Goal: Information Seeking & Learning: Learn about a topic

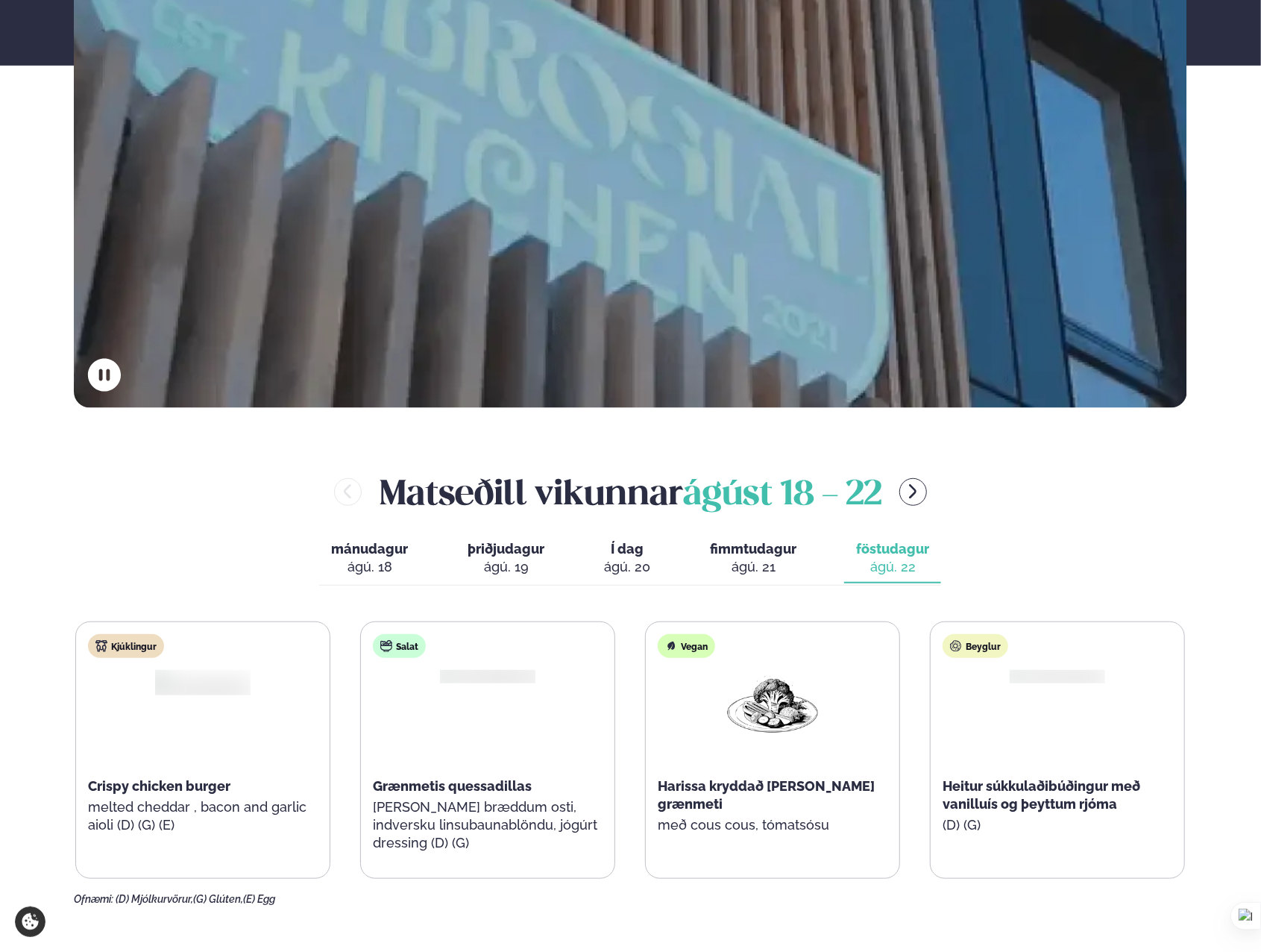
click at [741, 540] on span "fimmtudagur" at bounding box center [753, 548] width 86 height 16
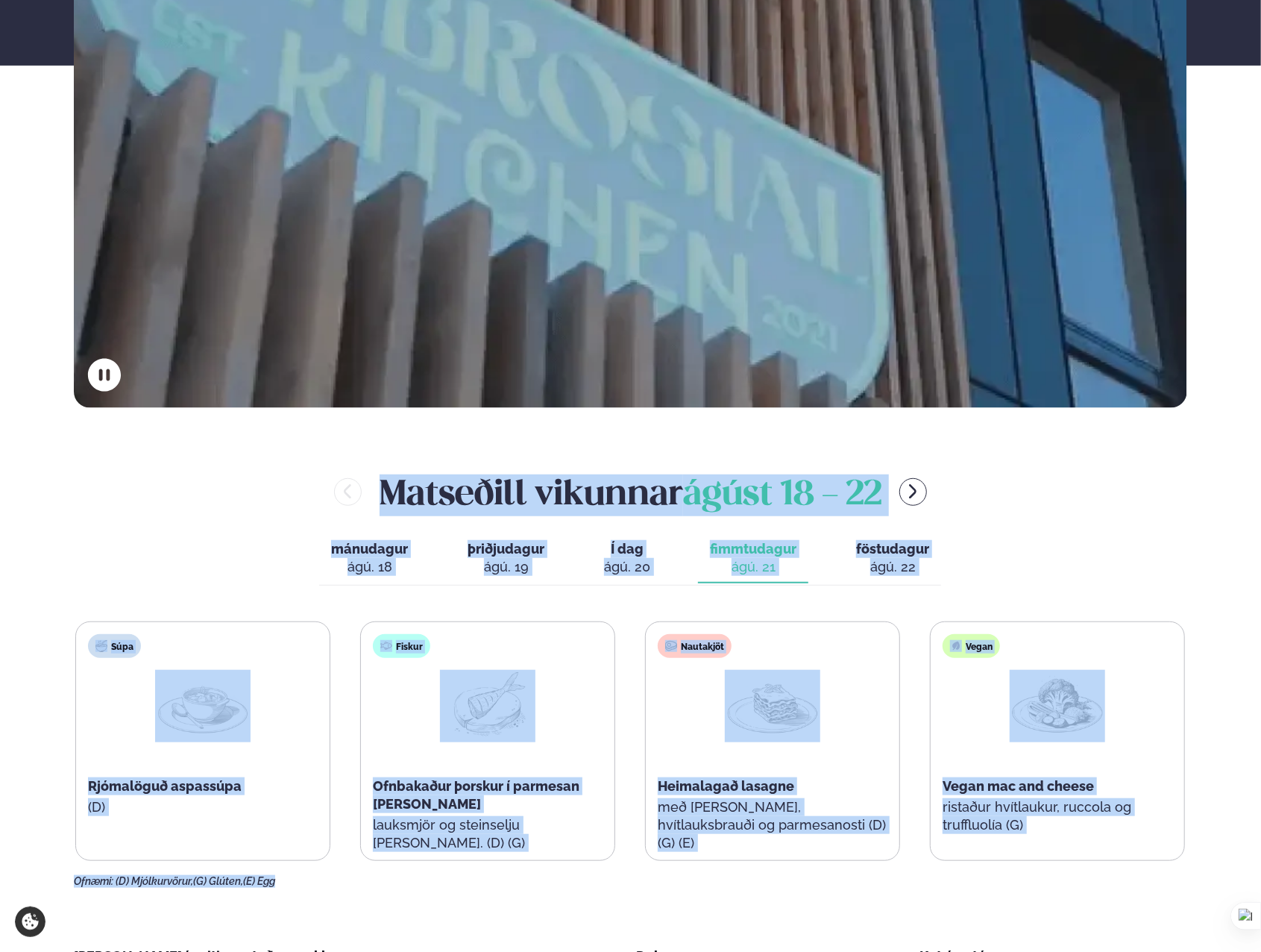
drag, startPoint x: 240, startPoint y: 449, endPoint x: 1168, endPoint y: 866, distance: 1017.4
drag, startPoint x: 975, startPoint y: 903, endPoint x: 8, endPoint y: 277, distance: 1151.9
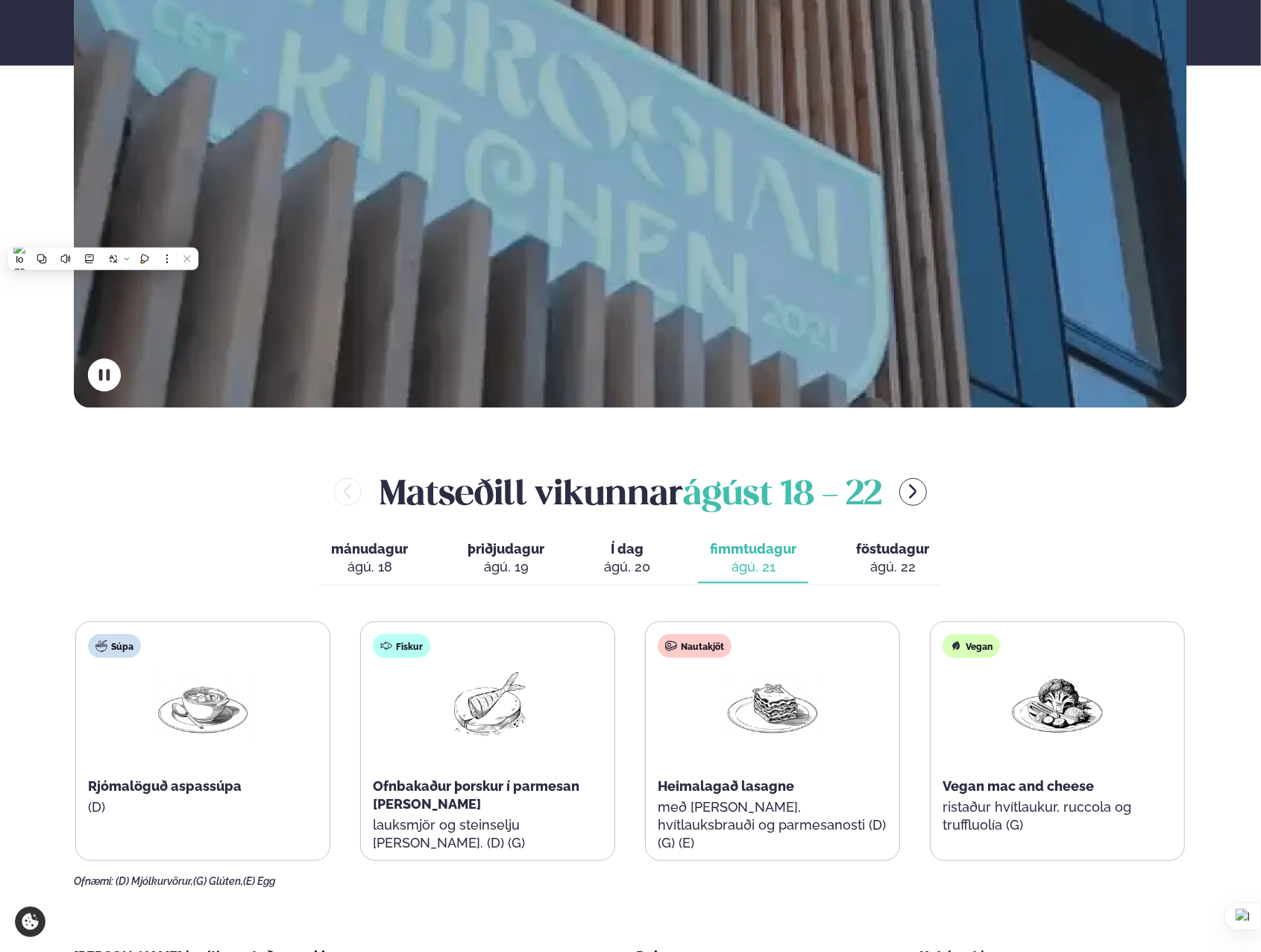
drag, startPoint x: 8, startPoint y: 277, endPoint x: 17, endPoint y: 298, distance: 22.8
click at [17, 298] on div "Alþjóðleg matseld Hollur hádegisverður, Veitingar & Takeaway. Staðir okkar Dalv…" at bounding box center [630, 53] width 1261 height 709
drag, startPoint x: 18, startPoint y: 296, endPoint x: 972, endPoint y: 902, distance: 1130.2
drag, startPoint x: 972, startPoint y: 902, endPoint x: 965, endPoint y: 898, distance: 8.1
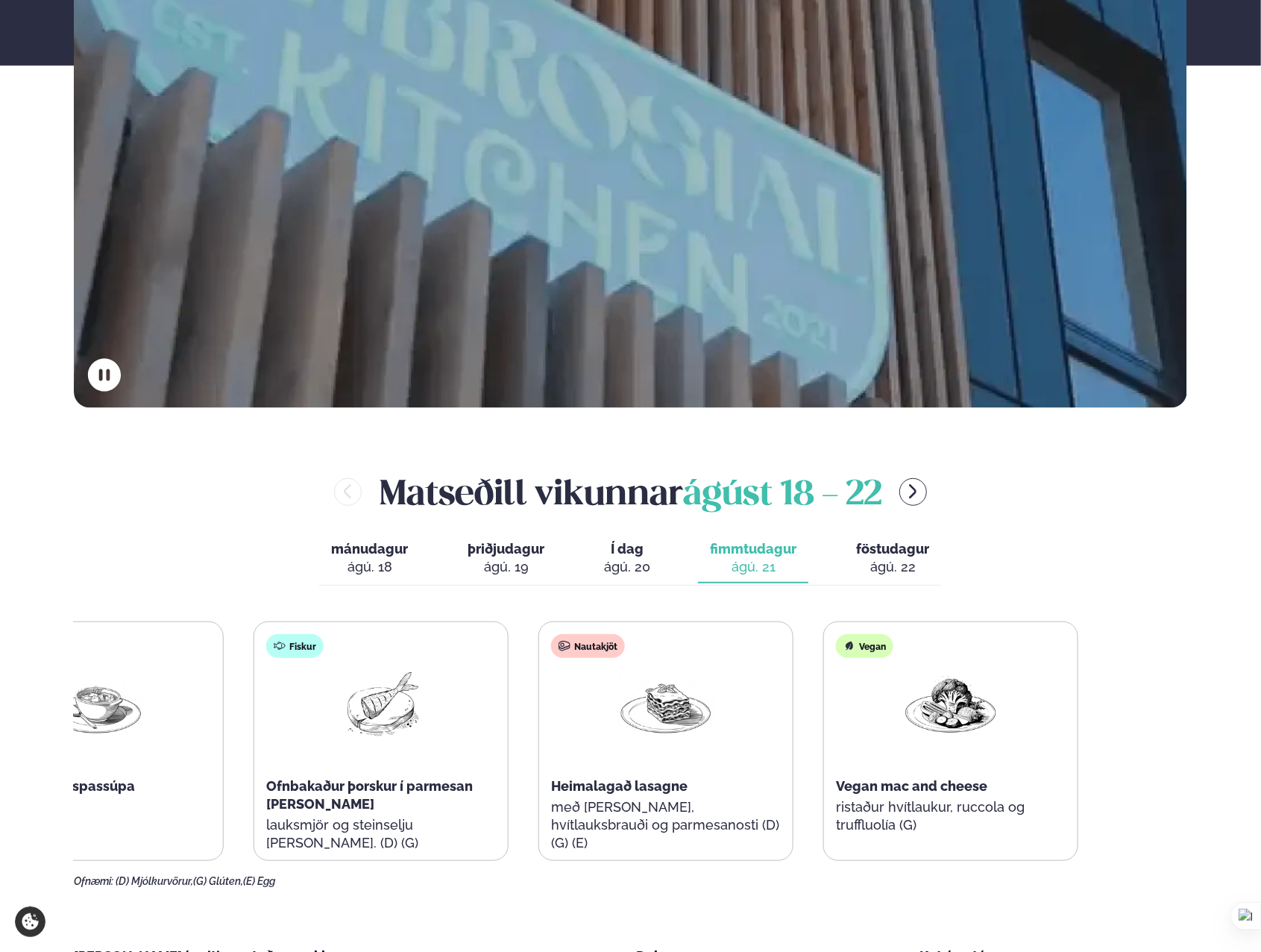
click at [117, 705] on div "Súpa Rjómalöguð aspassúpa (D) Fiskur Ofnbakaður þorskur í parmesan [PERSON_NAME…" at bounding box center [524, 741] width 1109 height 240
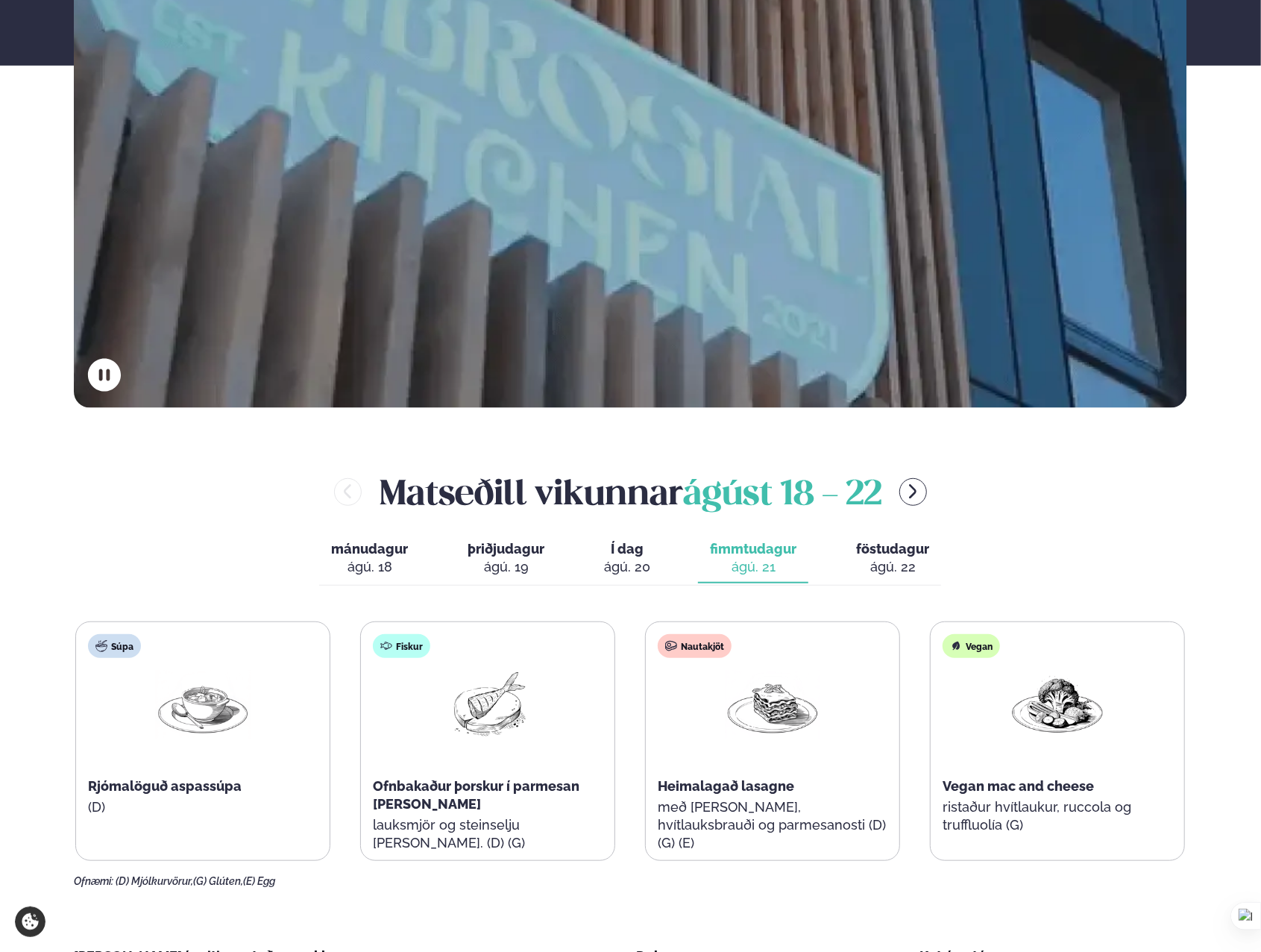
click at [859, 546] on span "föstudagur" at bounding box center [893, 548] width 73 height 16
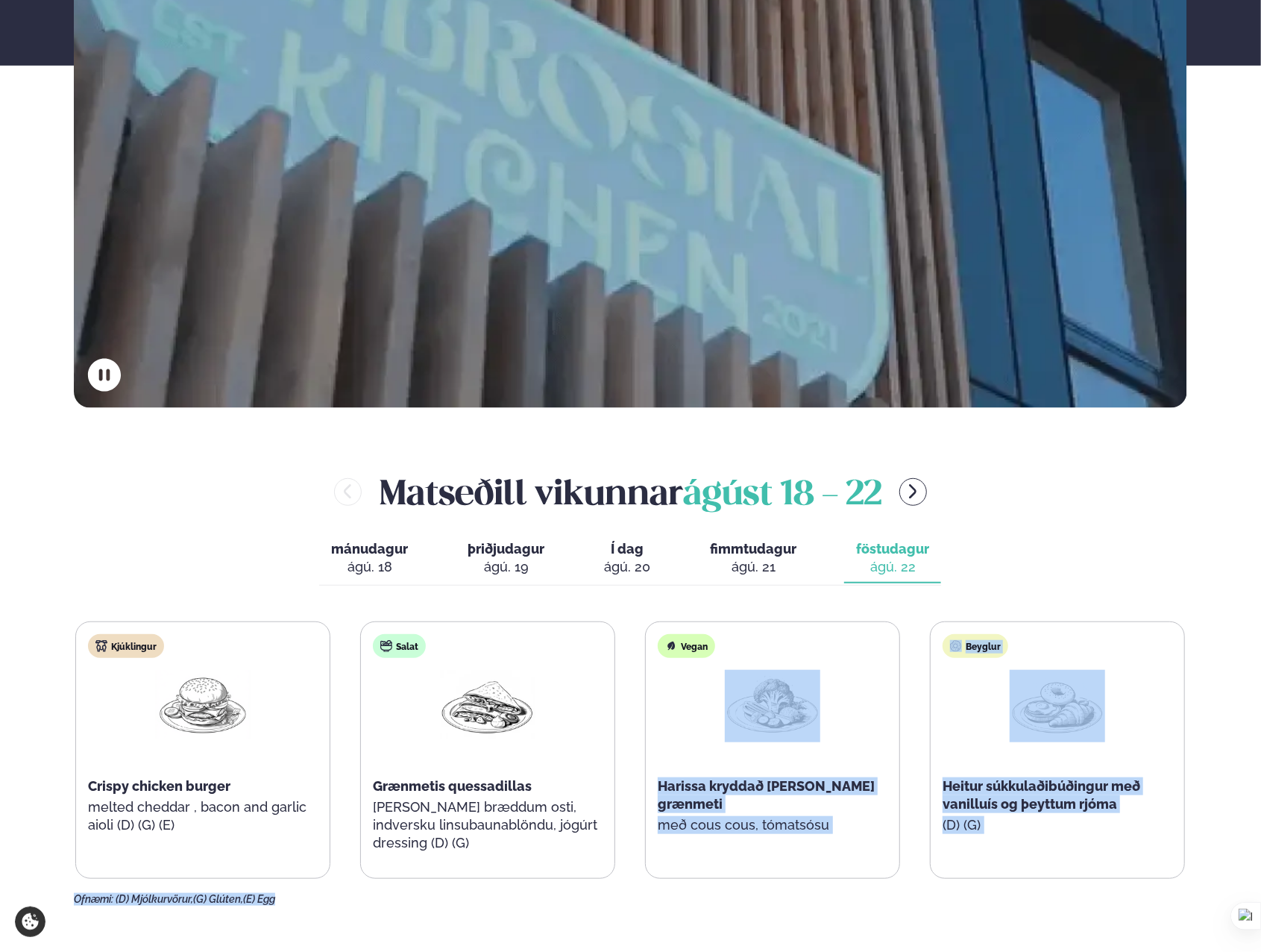
drag, startPoint x: 760, startPoint y: 600, endPoint x: 1123, endPoint y: 916, distance: 481.3
drag, startPoint x: 1123, startPoint y: 916, endPoint x: 1050, endPoint y: 900, distance: 74.7
click at [1050, 900] on div "Ofnæmi: (D) Mjólkurvörur, (G) Glúten, (E) Egg" at bounding box center [630, 900] width 1113 height 12
click at [1050, 902] on div "Ofnæmi: (D) Mjólkurvörur, (G) Glúten, (E) Egg" at bounding box center [630, 900] width 1113 height 12
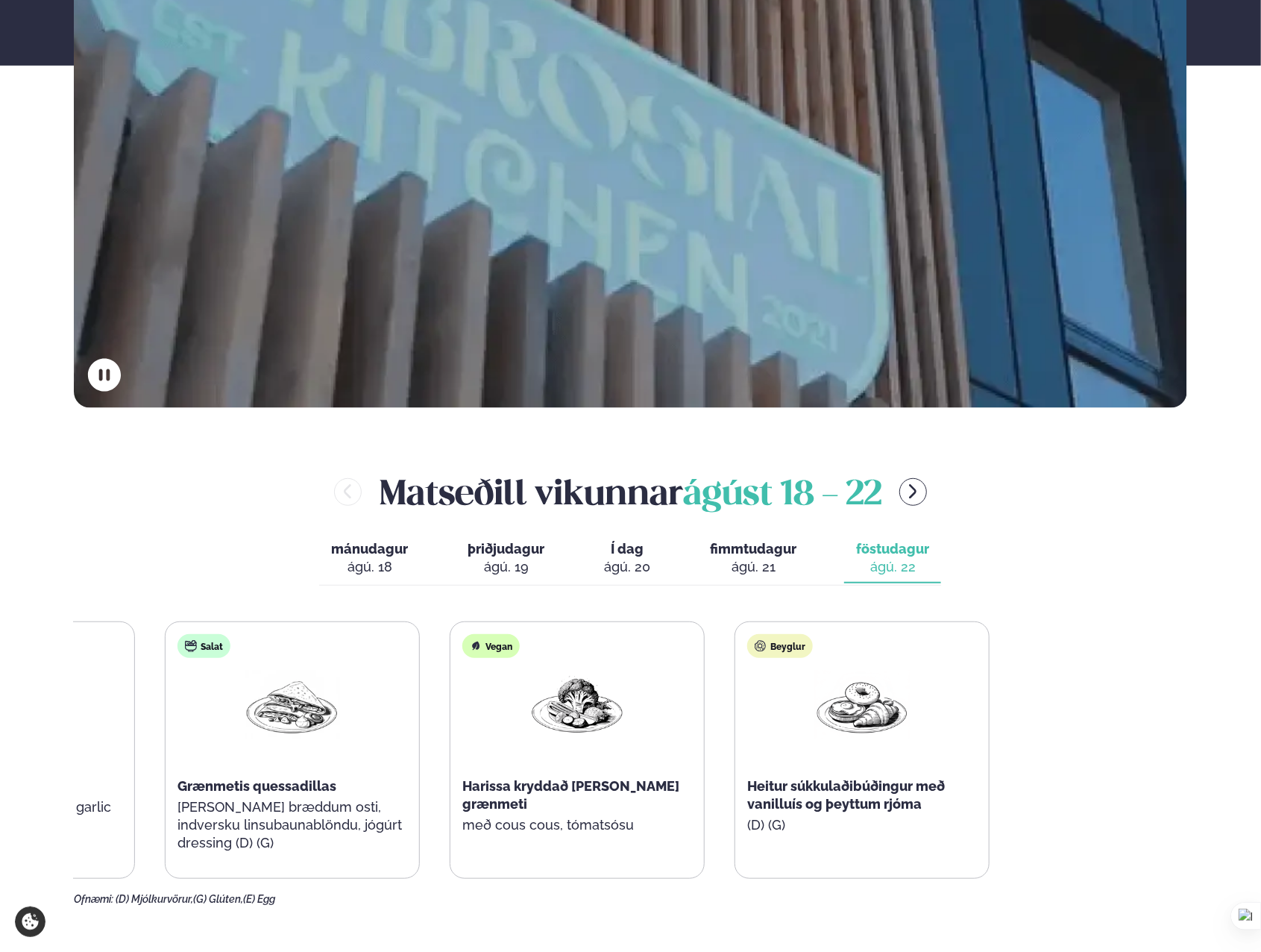
click at [599, 719] on div "Kjúklingur Crispy chicken burger melted cheddar , bacon and garlic aioli (D) (G…" at bounding box center [435, 750] width 1109 height 257
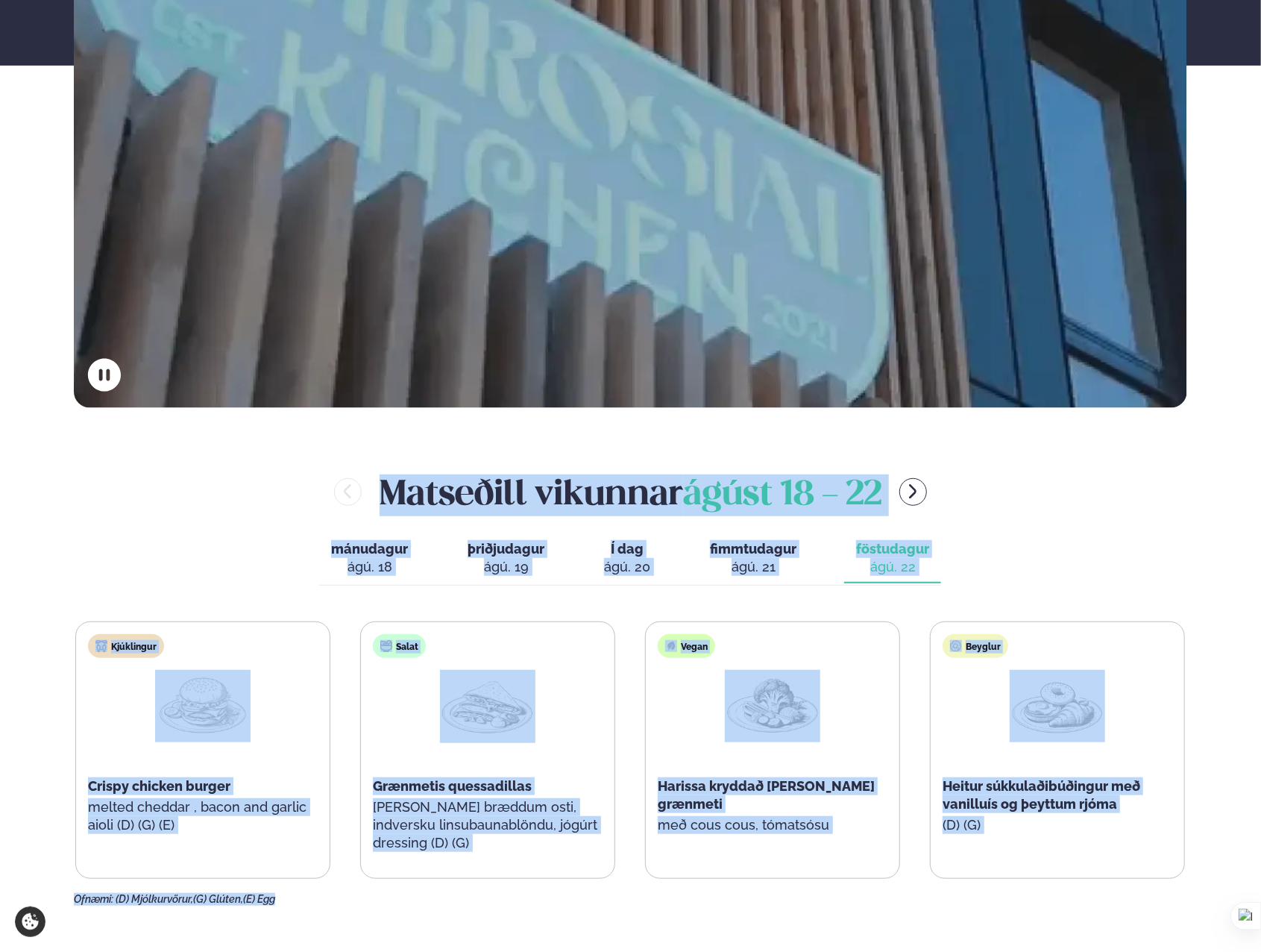
drag, startPoint x: 889, startPoint y: 912, endPoint x: 120, endPoint y: 471, distance: 886.5
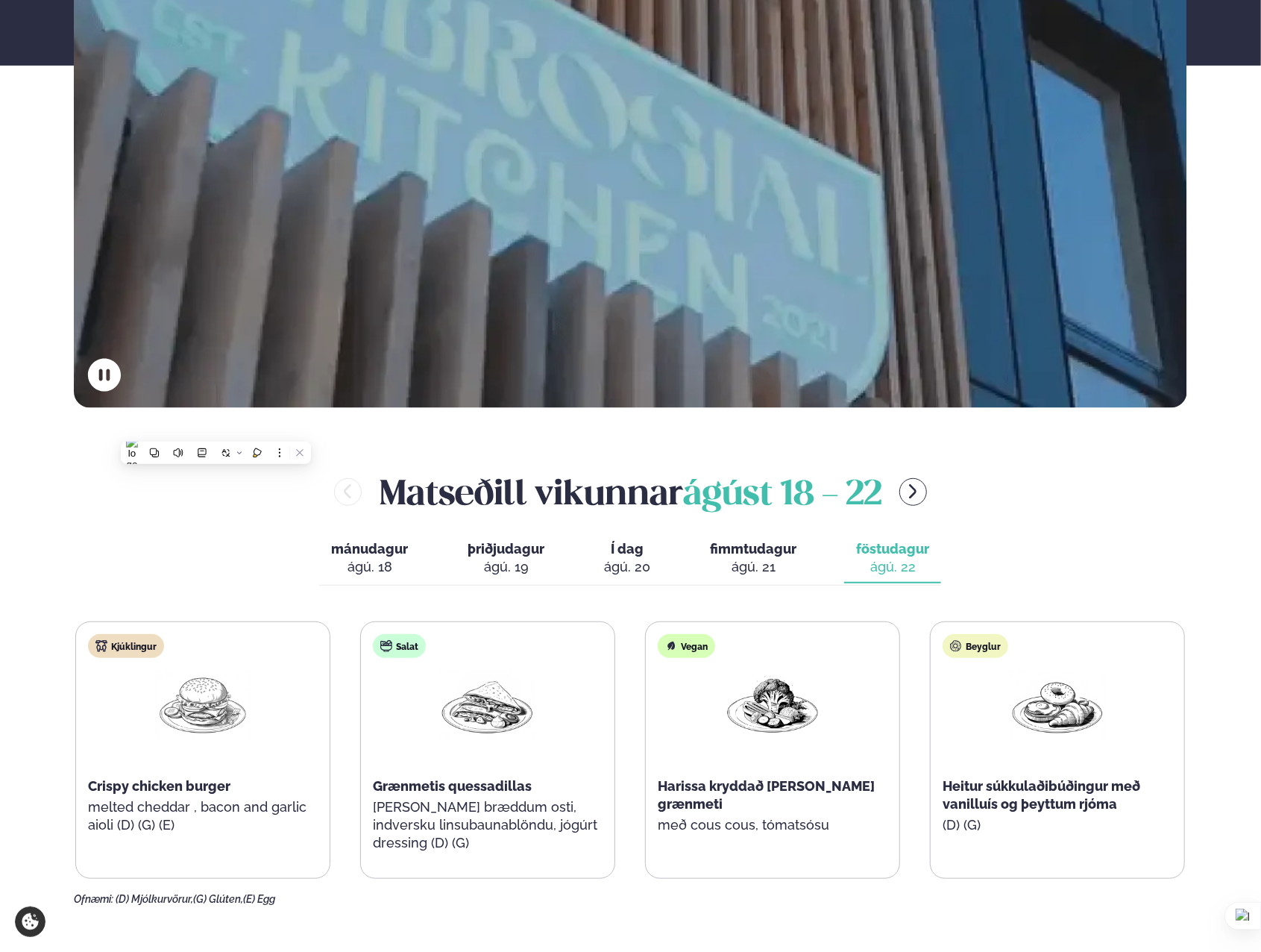
drag, startPoint x: 120, startPoint y: 471, endPoint x: 103, endPoint y: 478, distance: 18.4
click at [103, 478] on div "Matseðill vikunnar [DATE] - [DATE]" at bounding box center [630, 492] width 1113 height 49
drag, startPoint x: 288, startPoint y: 515, endPoint x: 1178, endPoint y: 818, distance: 940.2
click at [1178, 818] on div "[PERSON_NAME] [DATE] - [DATE] mánudagur mán. [DATE] þriðjudagur þri. [DATE] Í d…" at bounding box center [630, 687] width 1113 height 438
drag, startPoint x: 1178, startPoint y: 818, endPoint x: 1218, endPoint y: 824, distance: 40.4
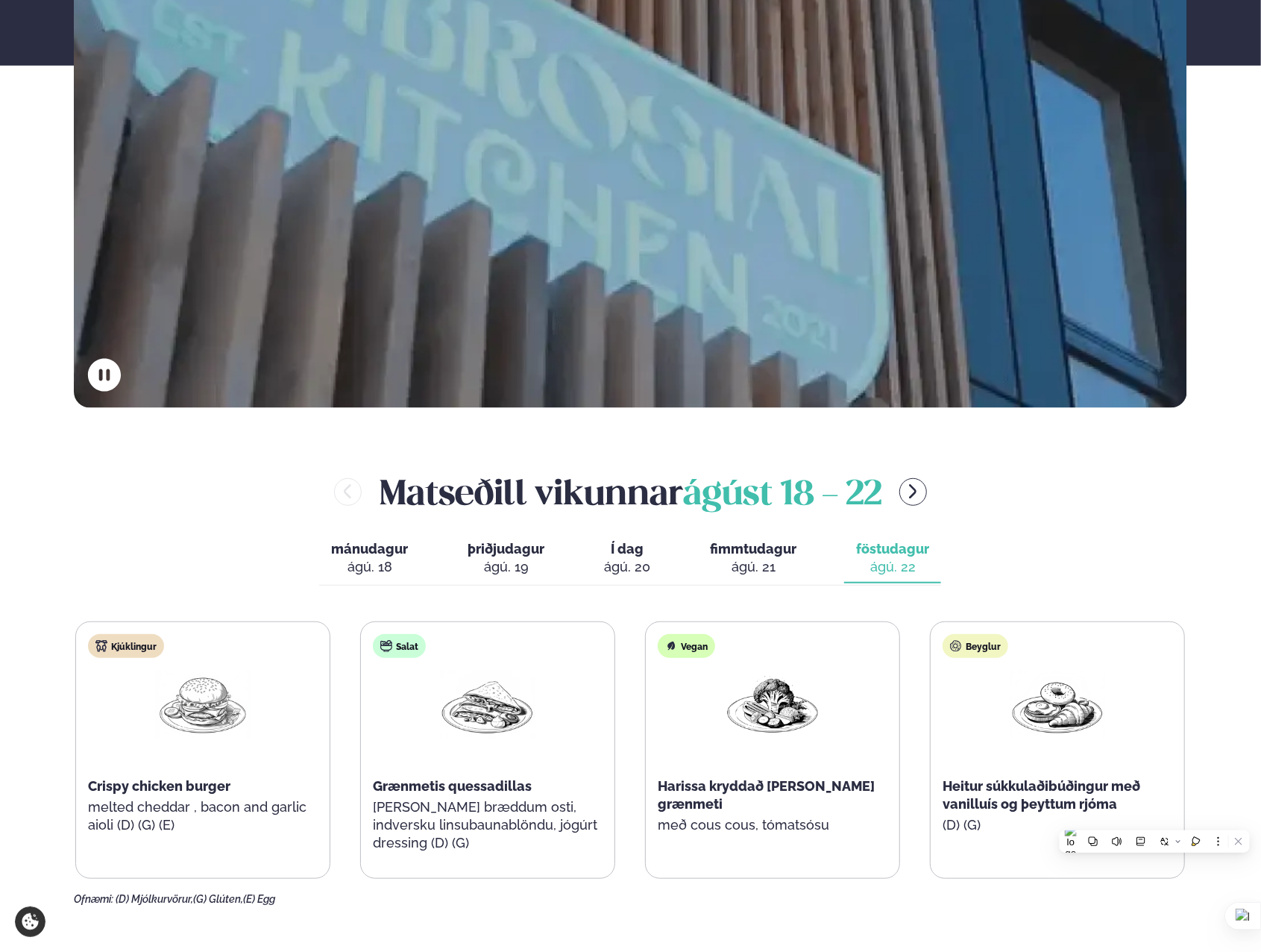
click at [726, 559] on div "ágú. 21" at bounding box center [753, 567] width 86 height 18
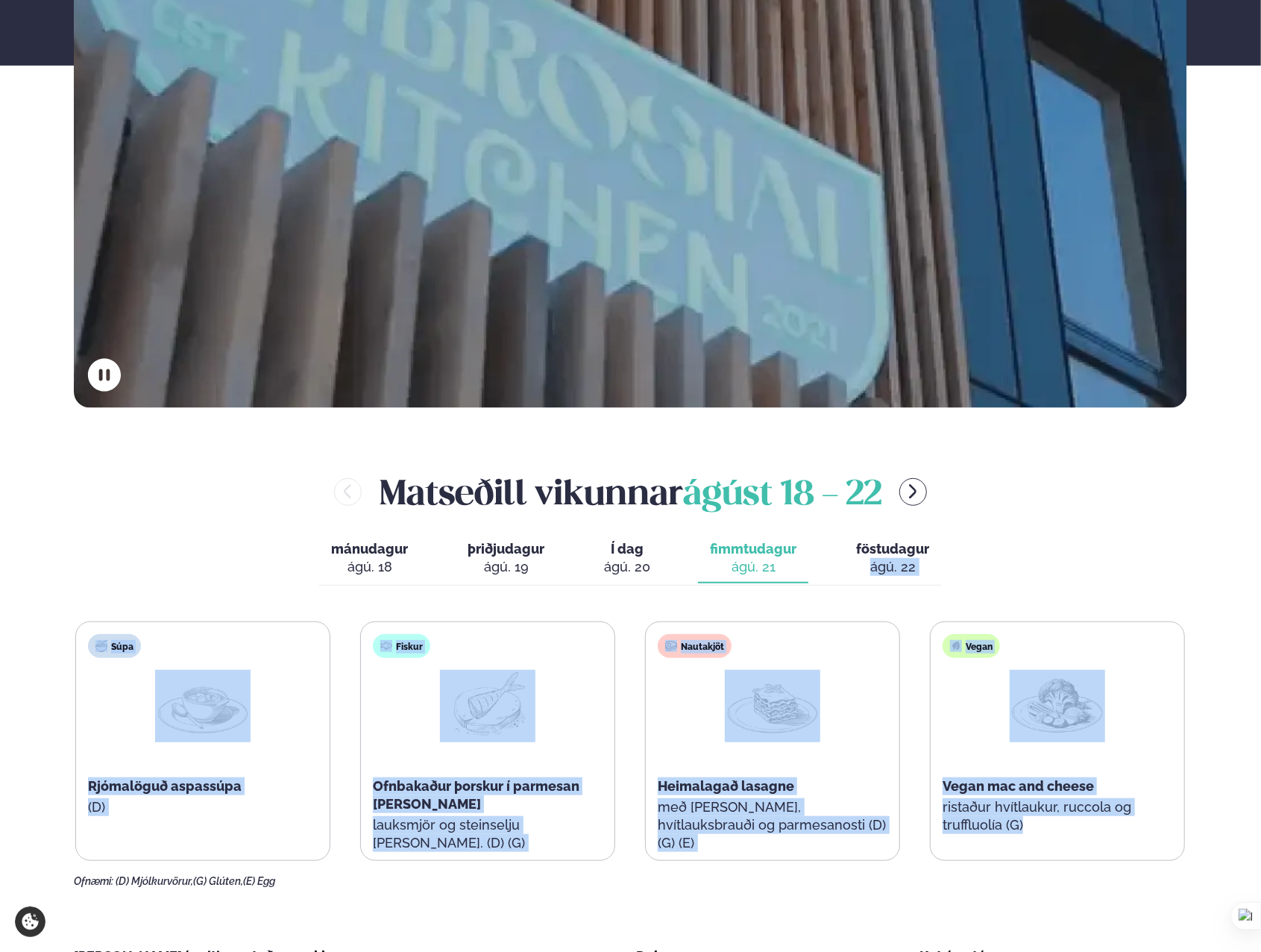
drag, startPoint x: 980, startPoint y: 551, endPoint x: 1184, endPoint y: 852, distance: 363.6
click at [1184, 852] on div "[PERSON_NAME] [DATE] - [DATE] mánudagur mán. [DATE] þriðjudagur þri. [DATE] Í d…" at bounding box center [630, 678] width 1113 height 420
drag, startPoint x: 1185, startPoint y: 838, endPoint x: 95, endPoint y: 608, distance: 1114.0
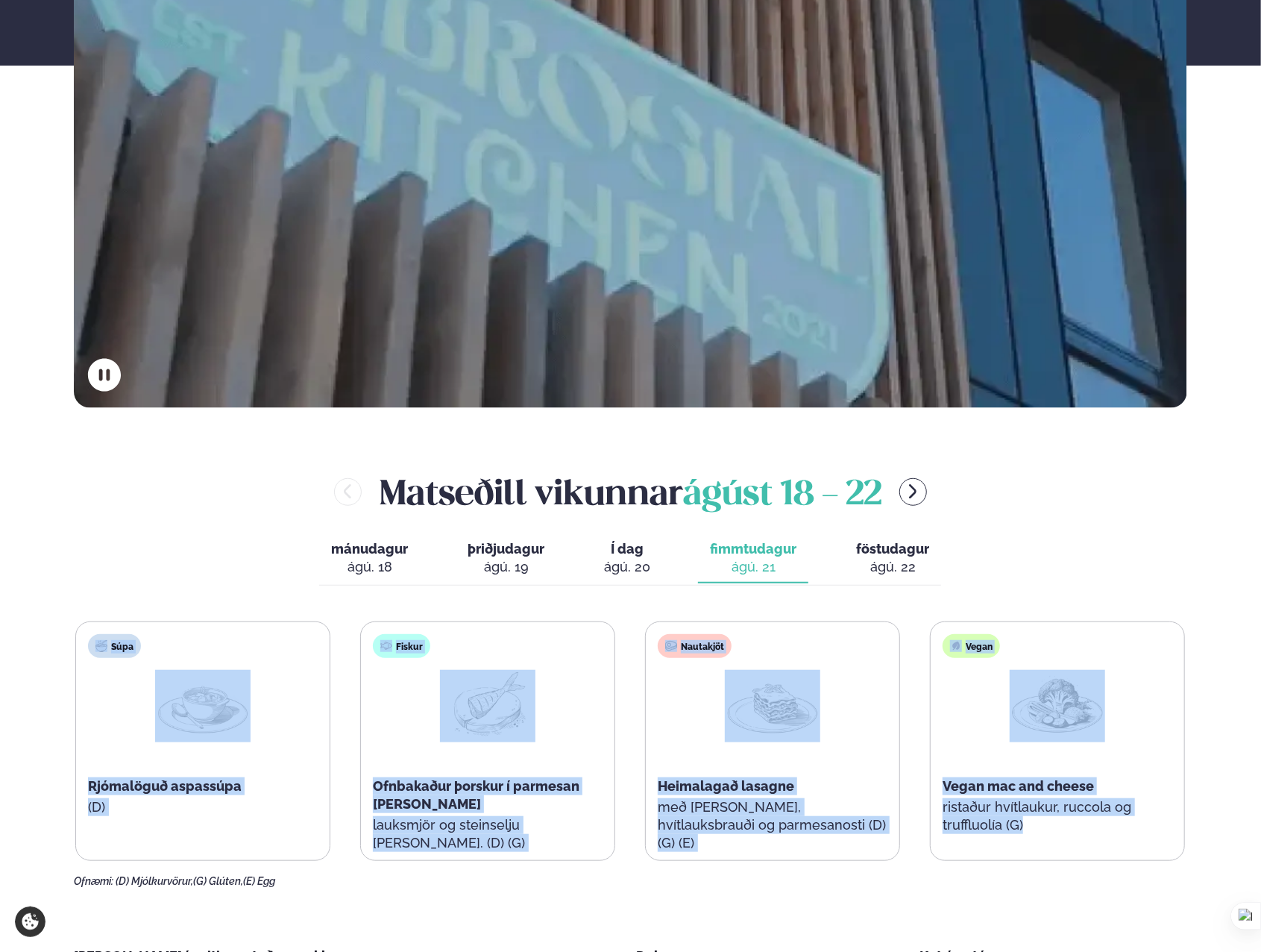
drag, startPoint x: 95, startPoint y: 608, endPoint x: 54, endPoint y: 603, distance: 41.3
drag, startPoint x: 64, startPoint y: 617, endPoint x: 1169, endPoint y: 828, distance: 1125.0
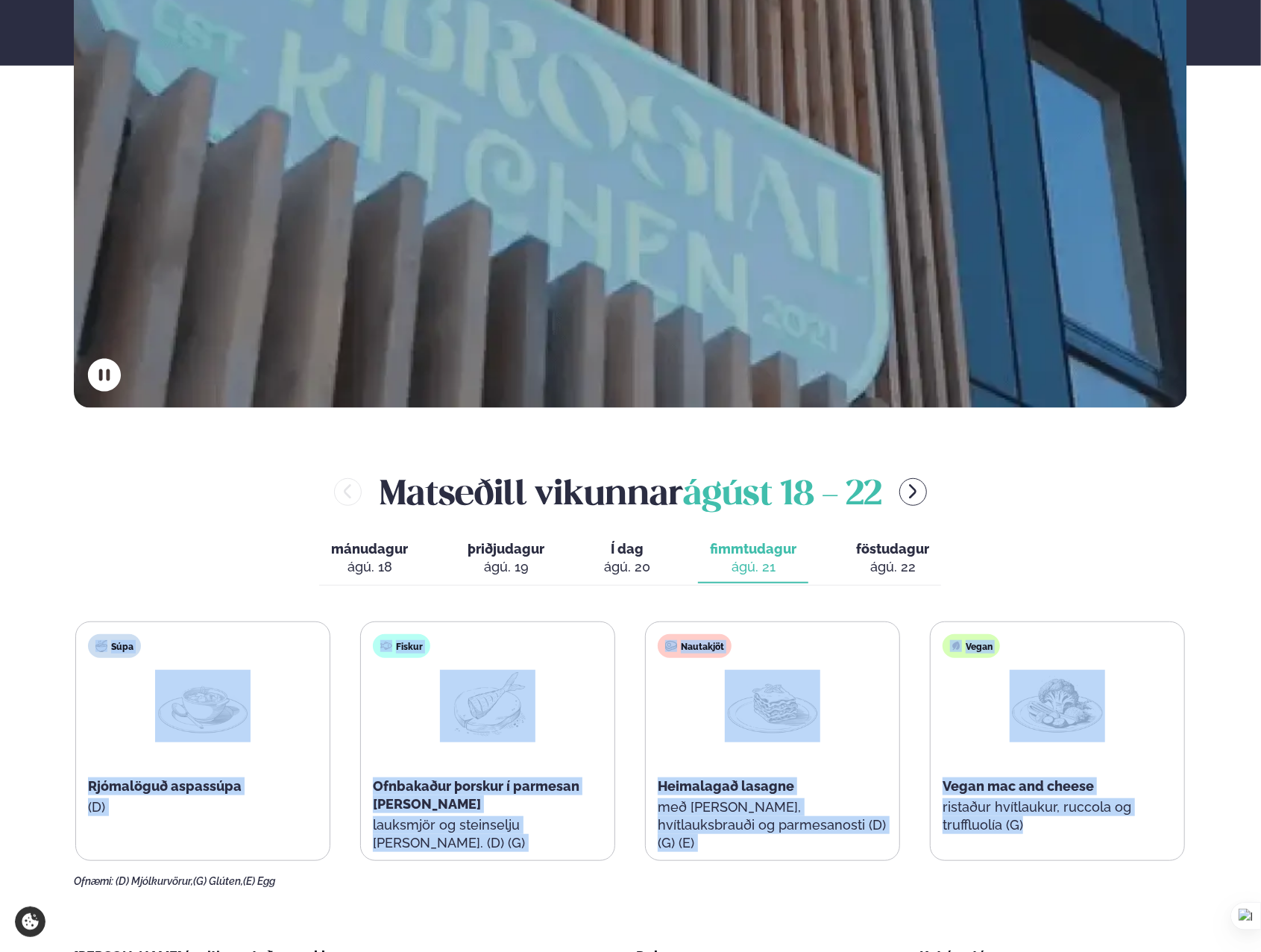
click at [1168, 827] on p "ristaður hvítlaukur, ruccola og truffluolía (G)" at bounding box center [1057, 816] width 230 height 36
click at [1160, 838] on div "Vegan Vegan mac and cheese ristaður hvítlaukur, ruccola og truffluolía (G)" at bounding box center [1057, 741] width 254 height 239
click at [1156, 845] on div "Vegan Vegan mac and cheese ristaður hvítlaukur, ruccola og truffluolía (G)" at bounding box center [1057, 741] width 254 height 239
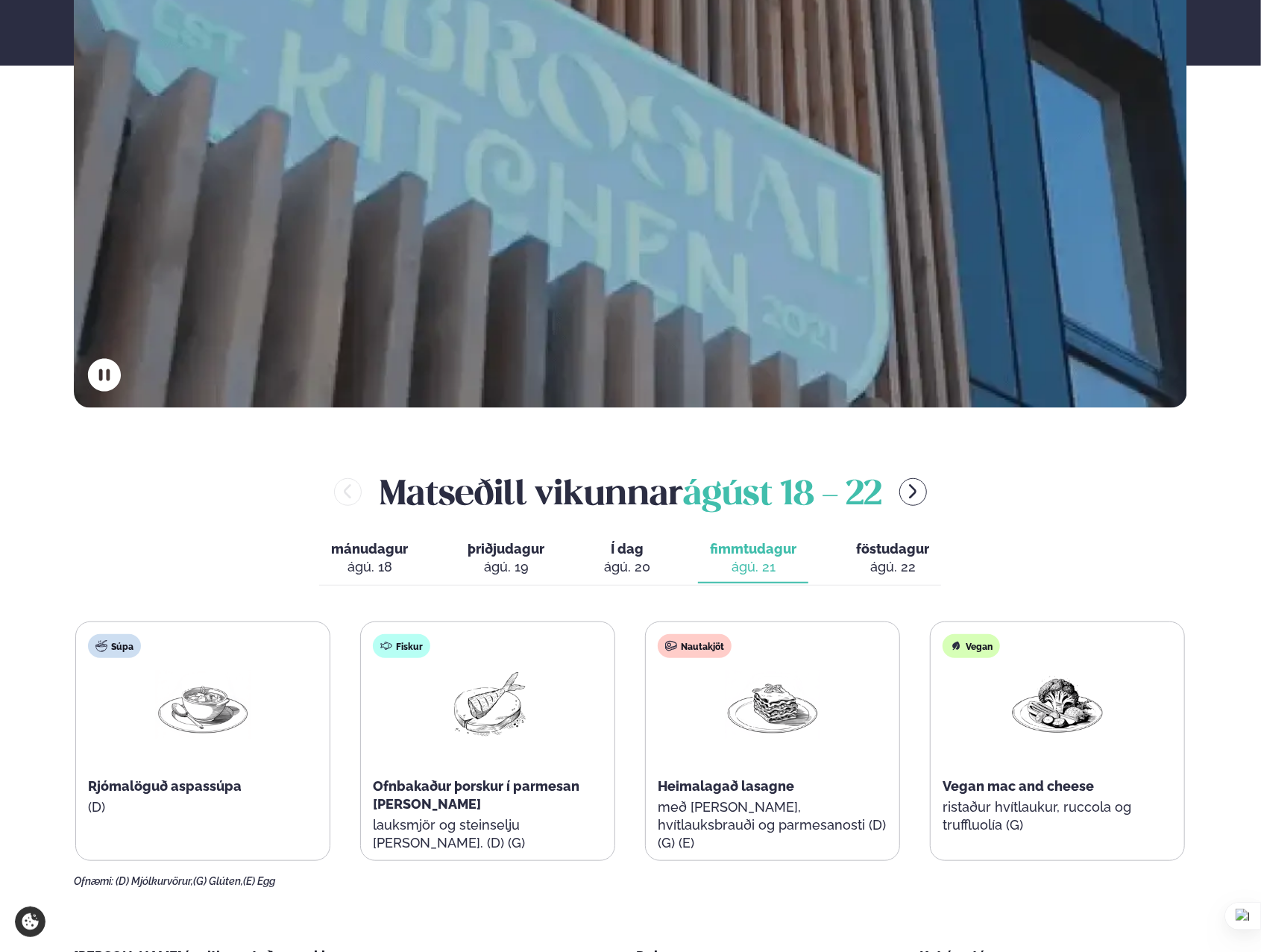
click at [1122, 875] on div "Ofnæmi: (D) Mjólkurvörur, (G) Glúten, (E) Egg" at bounding box center [630, 882] width 1113 height 12
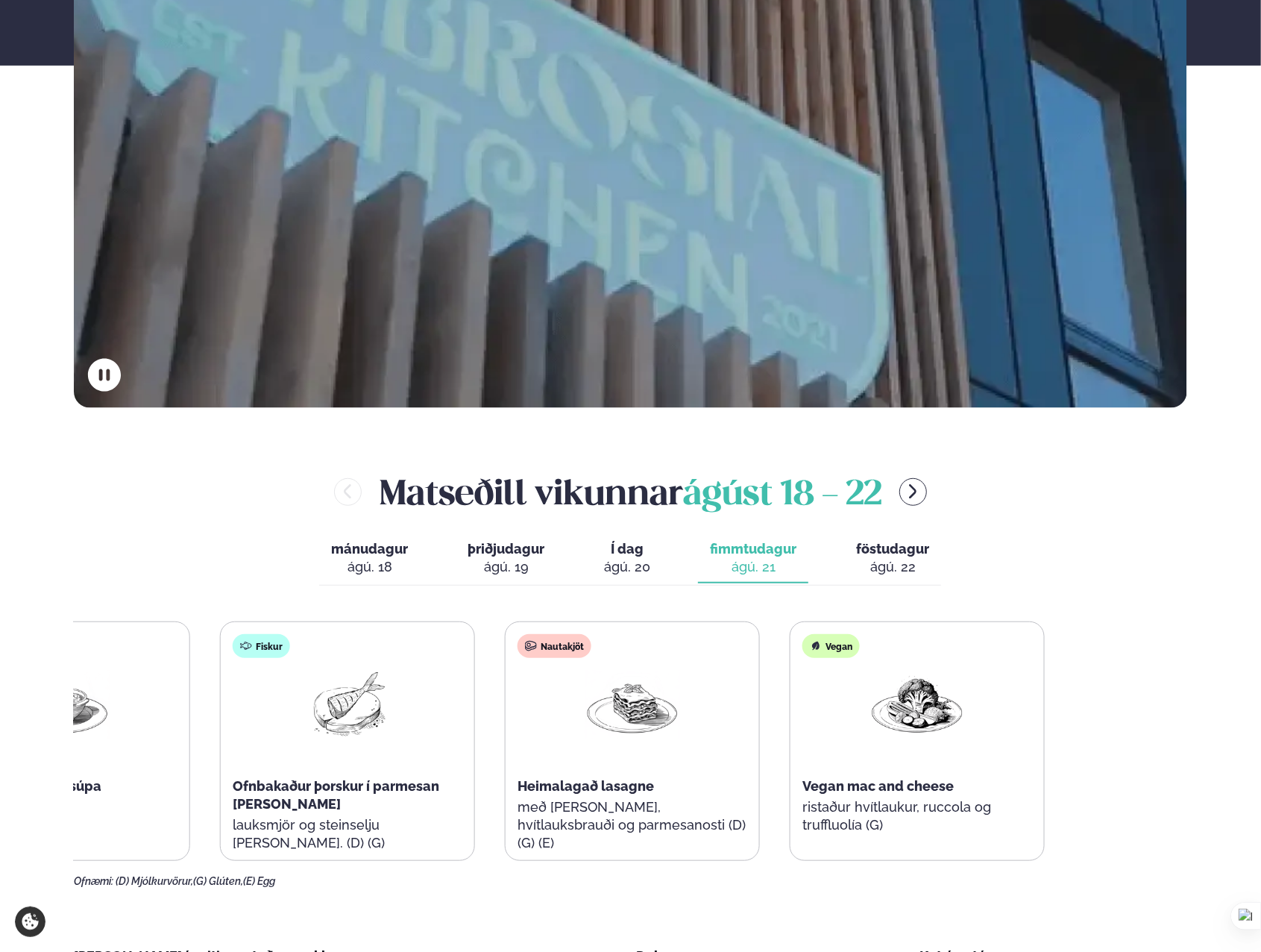
click at [762, 764] on div "Súpa Rjómalöguð aspassúpa (D) Fiskur Ofnbakaður þorskur í parmesan [PERSON_NAME…" at bounding box center [490, 741] width 1109 height 240
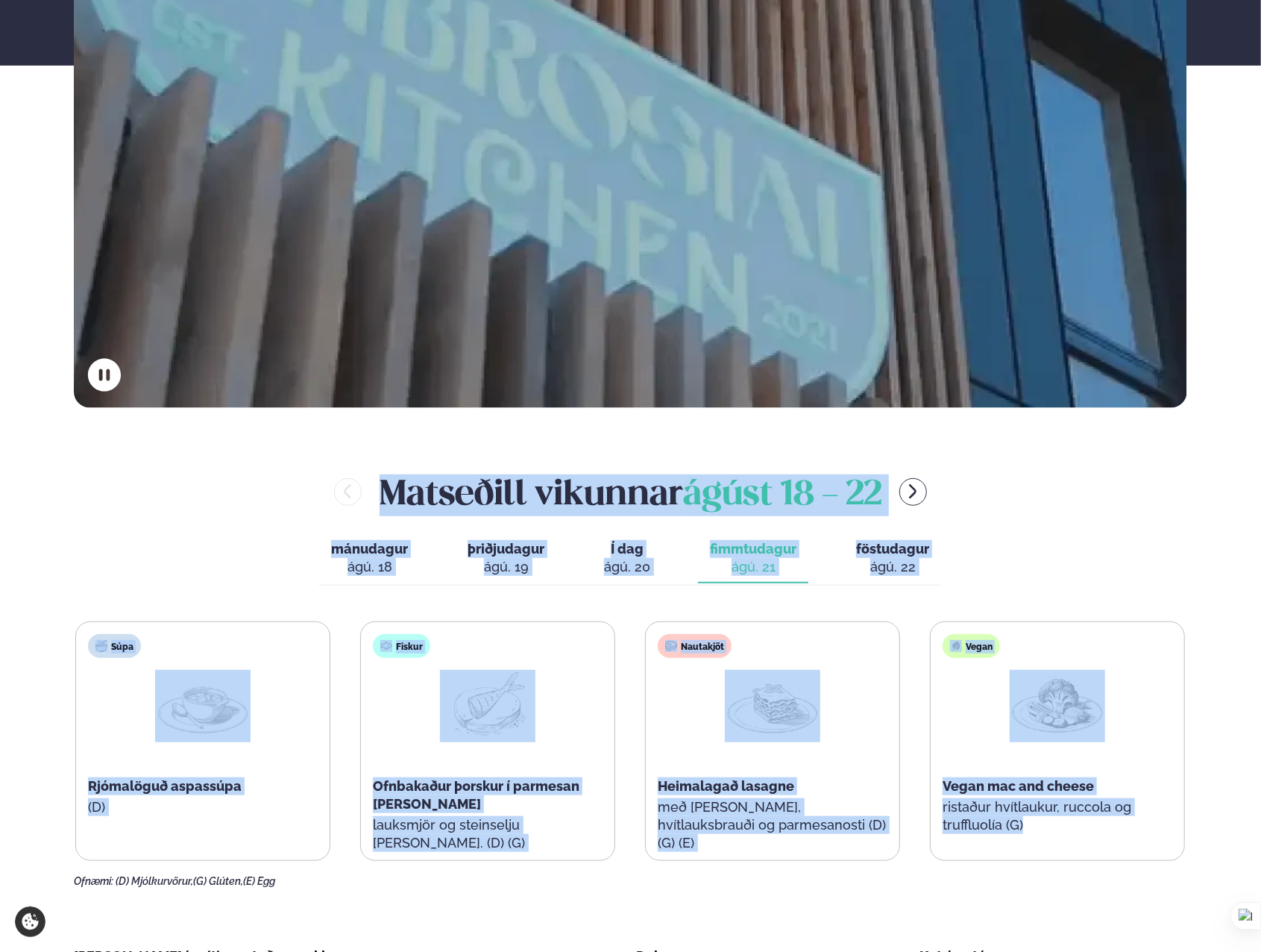
drag, startPoint x: 211, startPoint y: 472, endPoint x: 1197, endPoint y: 856, distance: 1058.1
drag, startPoint x: 1197, startPoint y: 856, endPoint x: 1207, endPoint y: 665, distance: 191.3
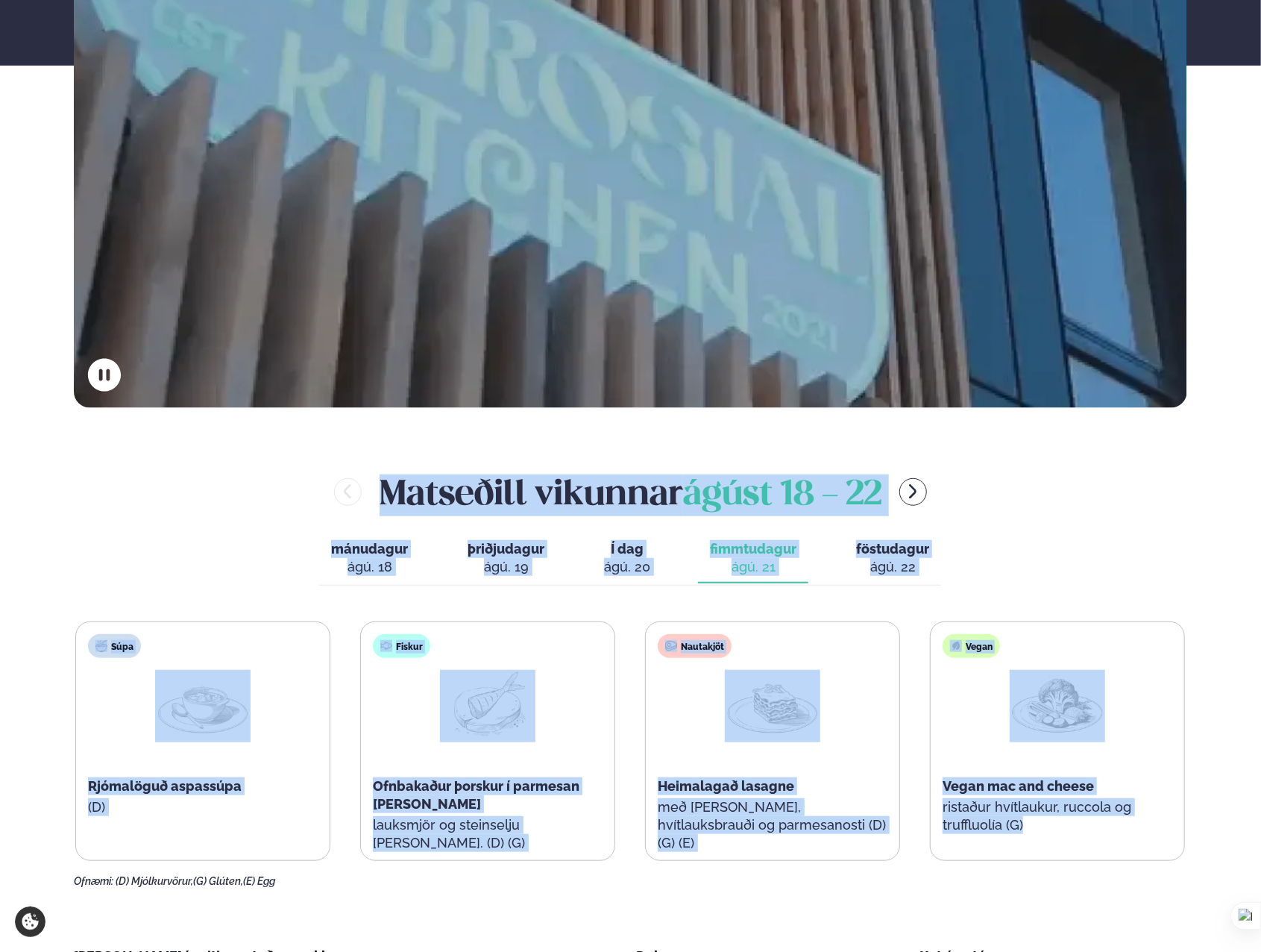
drag, startPoint x: 1207, startPoint y: 665, endPoint x: 1129, endPoint y: 528, distance: 157.6
click at [1129, 528] on div "[PERSON_NAME] [DATE] - [DATE] mánudagur mán. [DATE] þriðjudagur þri. [DATE] Í d…" at bounding box center [630, 678] width 1113 height 420
click at [1042, 496] on div "Matseðill vikunnar [DATE] - [DATE]" at bounding box center [630, 492] width 1113 height 49
